Goal: Task Accomplishment & Management: Use online tool/utility

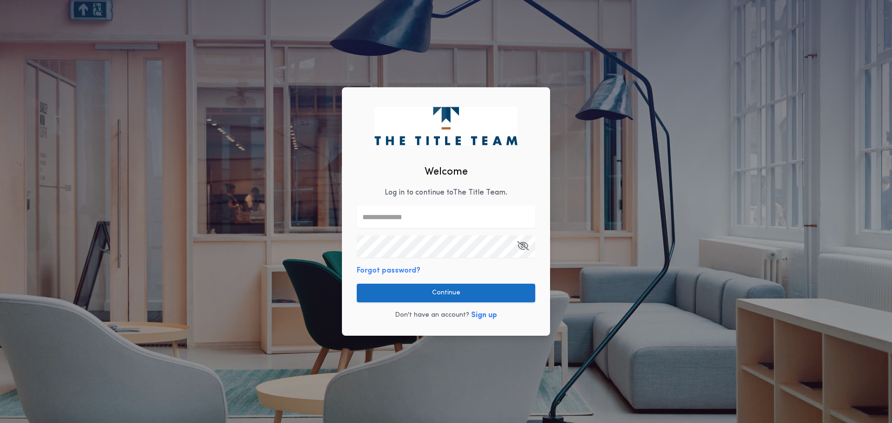
type input "**********"
click at [416, 295] on button "Continue" at bounding box center [446, 293] width 178 height 19
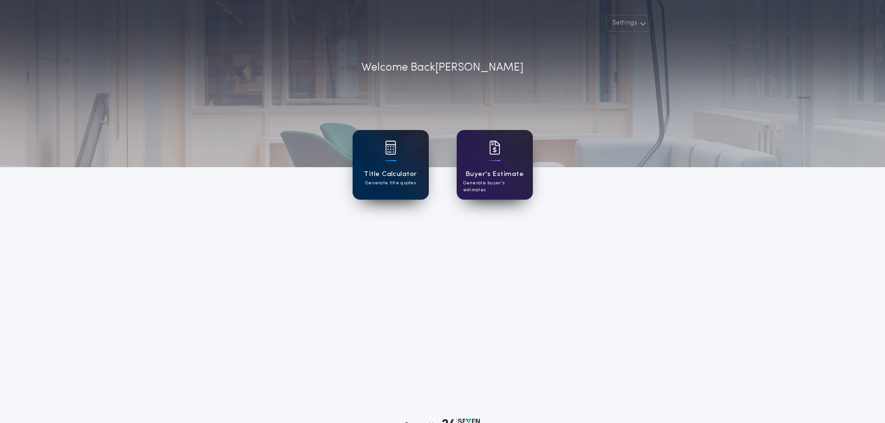
click at [381, 180] on p "Generate title quotes" at bounding box center [390, 183] width 51 height 7
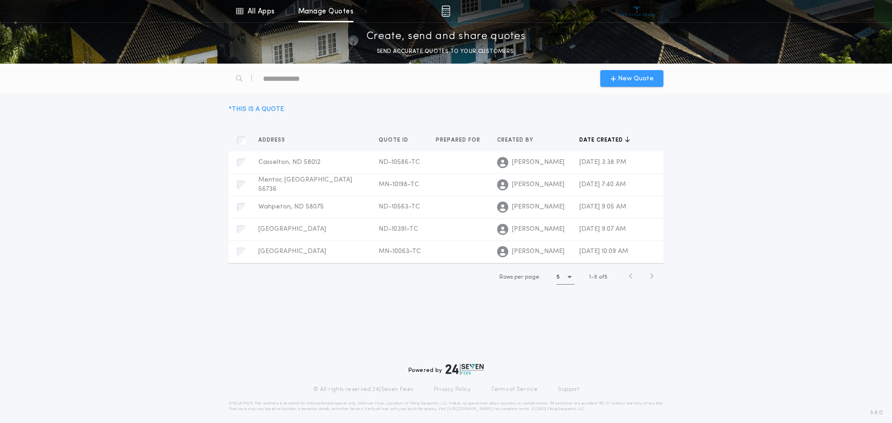
click at [634, 78] on span "New Quote" at bounding box center [636, 79] width 36 height 10
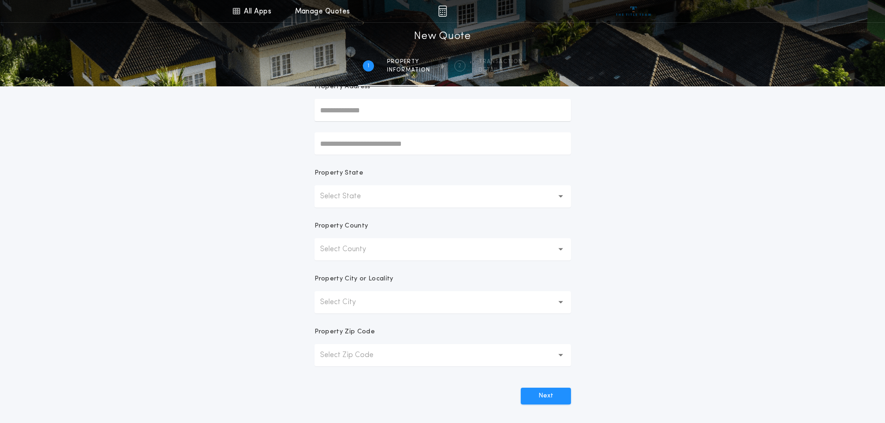
scroll to position [93, 0]
click at [359, 200] on button "Select State" at bounding box center [443, 194] width 257 height 22
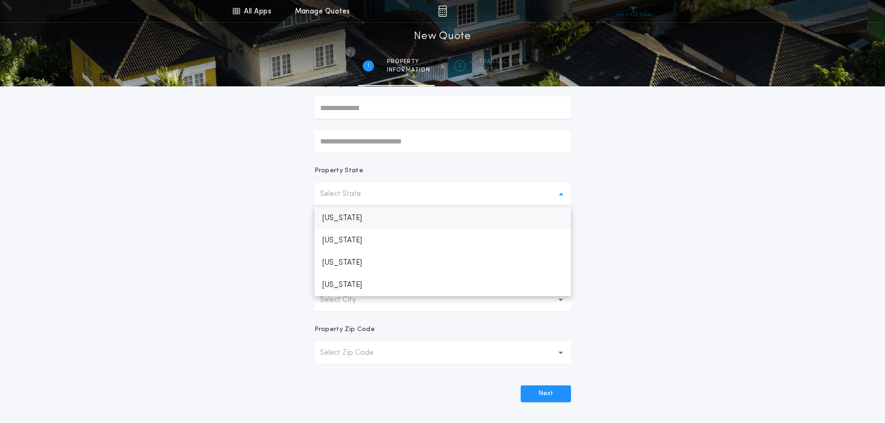
click at [353, 217] on p "[US_STATE]" at bounding box center [443, 218] width 257 height 22
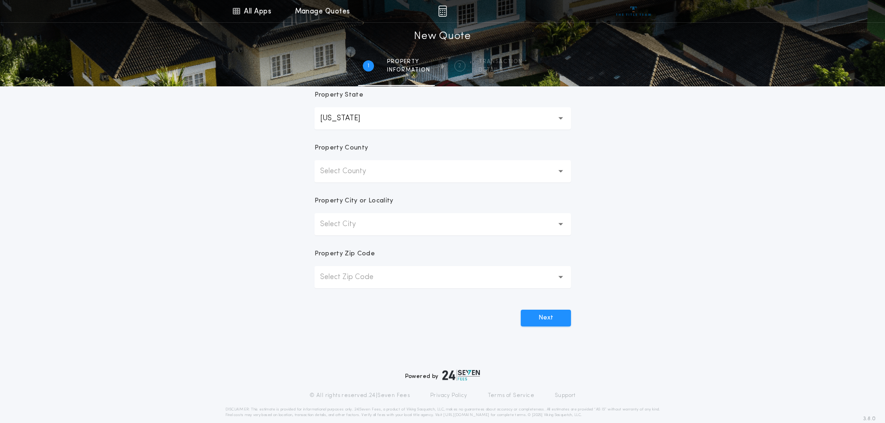
scroll to position [182, 0]
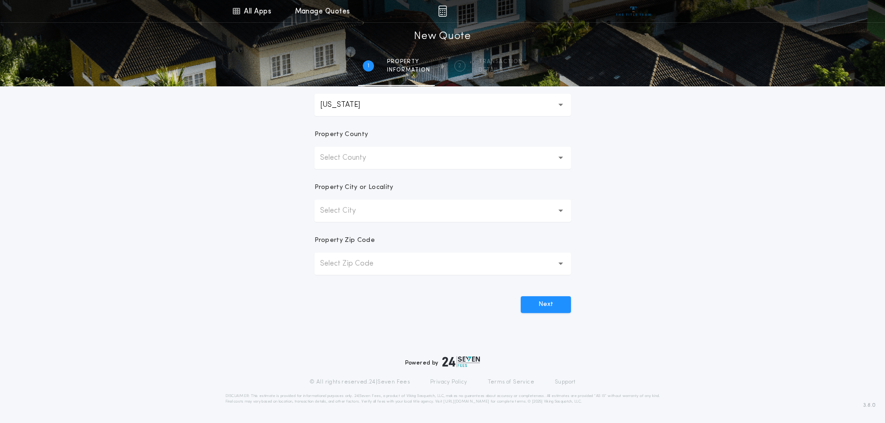
click at [337, 159] on p "Select County" at bounding box center [350, 157] width 61 height 11
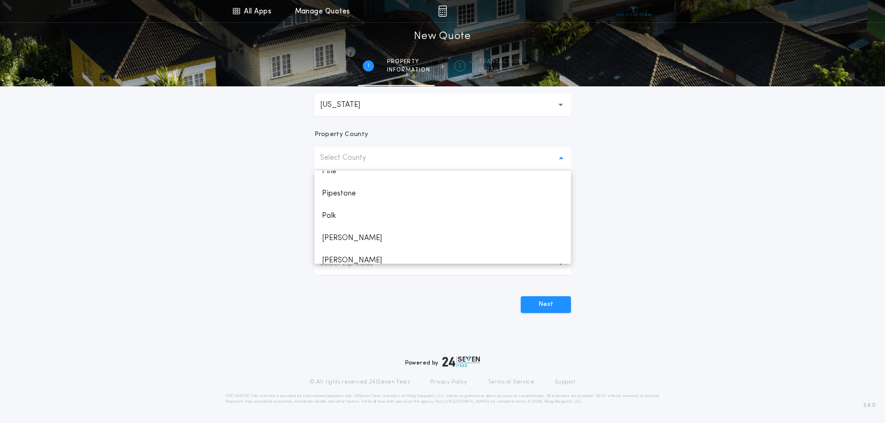
scroll to position [1302, 0]
click at [345, 203] on p "Polk" at bounding box center [443, 197] width 257 height 22
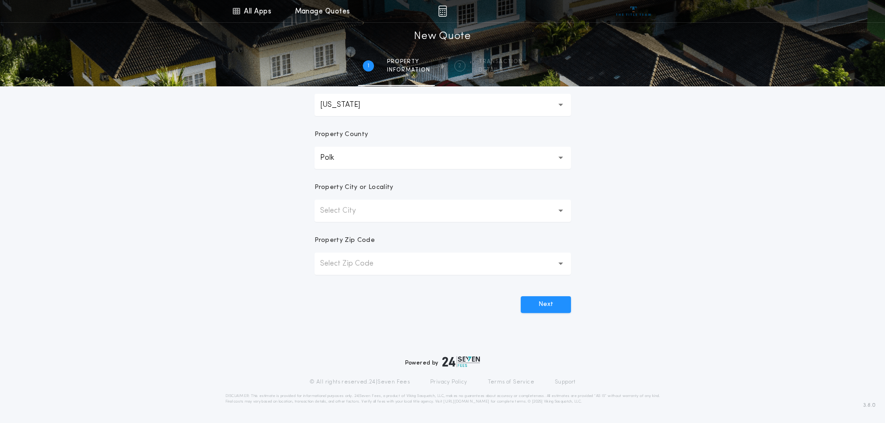
click at [342, 208] on p "Select City" at bounding box center [345, 210] width 51 height 11
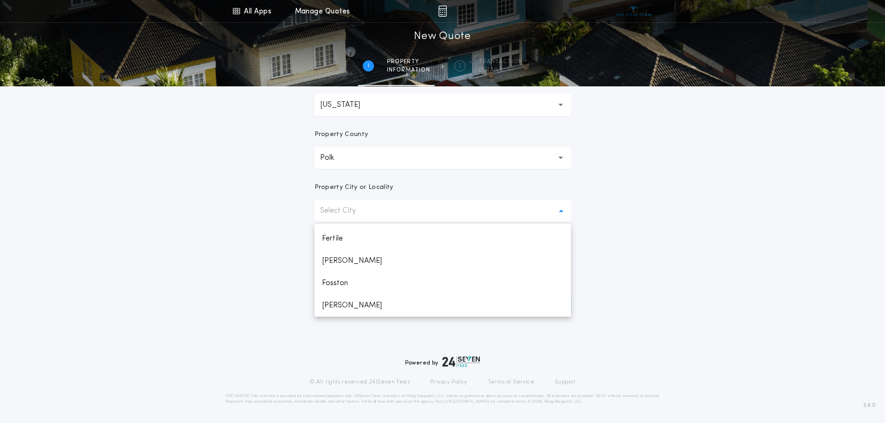
scroll to position [325, 0]
click at [342, 249] on p "[PERSON_NAME]" at bounding box center [443, 244] width 257 height 22
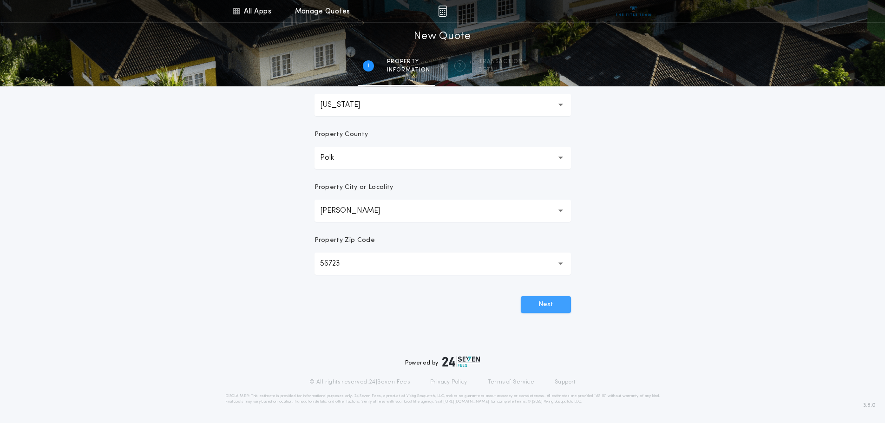
click at [556, 307] on button "Next" at bounding box center [546, 305] width 50 height 17
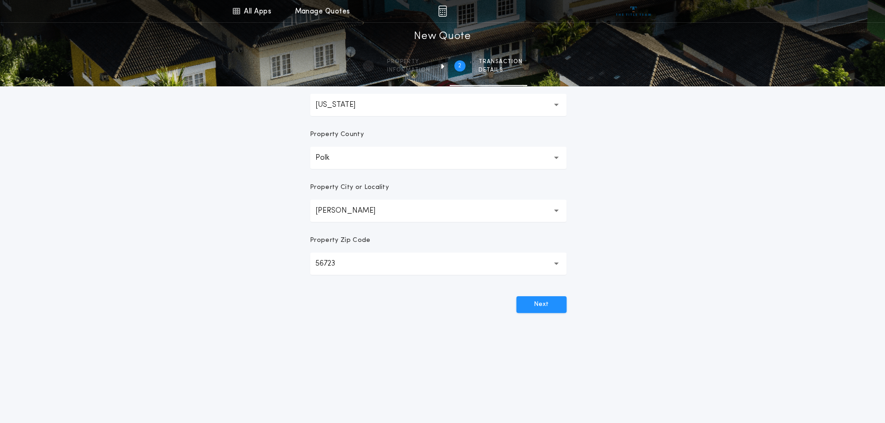
scroll to position [0, 0]
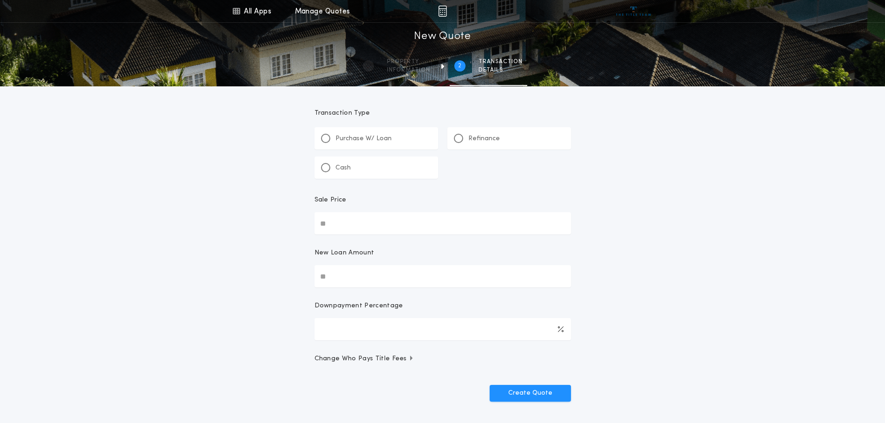
click at [453, 136] on div "Refinance" at bounding box center [510, 138] width 124 height 22
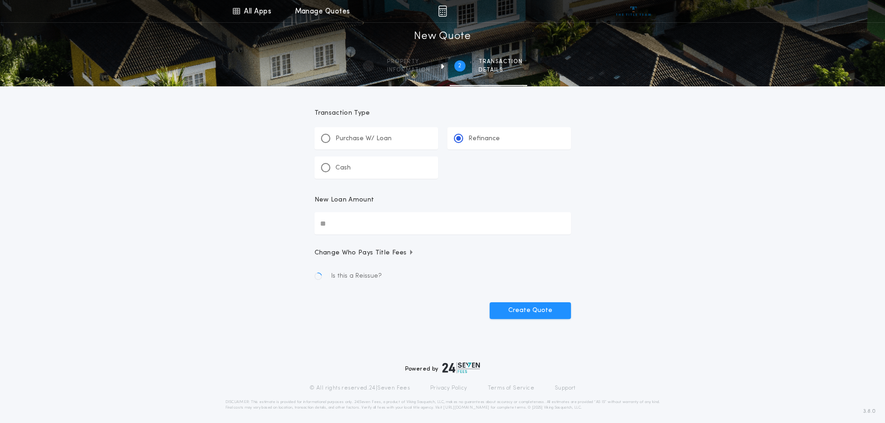
drag, startPoint x: 349, startPoint y: 226, endPoint x: 355, endPoint y: 228, distance: 6.3
click at [349, 226] on input "New Loan Amount" at bounding box center [443, 223] width 257 height 22
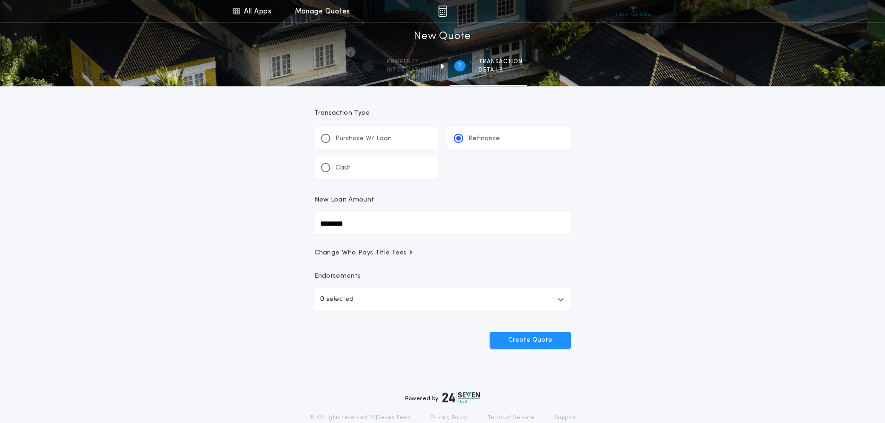
type input "********"
click at [512, 329] on div "Create Quote" at bounding box center [443, 337] width 257 height 24
click at [522, 337] on button "Create Quote" at bounding box center [530, 340] width 81 height 17
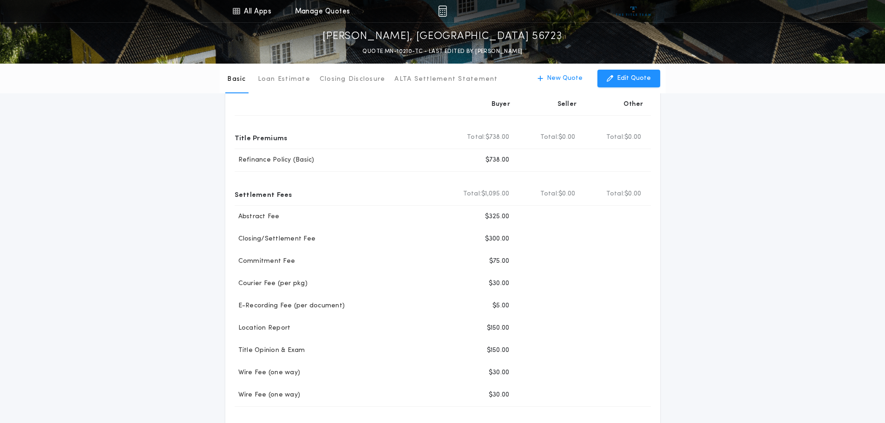
scroll to position [93, 0]
